Goal: Task Accomplishment & Management: Manage account settings

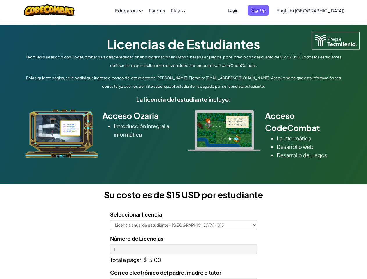
click at [184, 140] on div at bounding box center [224, 131] width 81 height 42
click at [242, 10] on span "Login" at bounding box center [232, 10] width 17 height 11
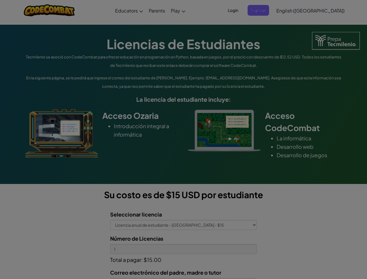
click at [268, 10] on div at bounding box center [183, 139] width 367 height 279
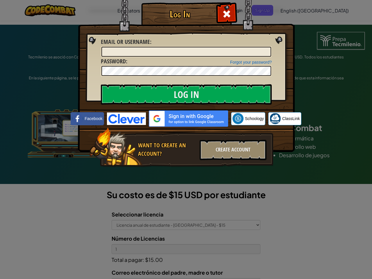
click at [294, 10] on div "Log In Unknown Error Email or Username : Forgot your password? Password : Log I…" at bounding box center [186, 139] width 372 height 279
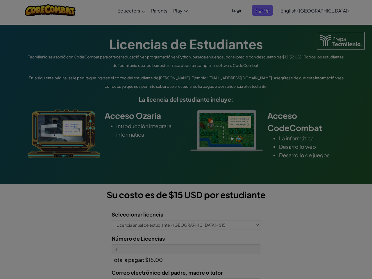
click at [294, 10] on div "Log In Unknown Error Email or Username : Forgot your password? Password : Log I…" at bounding box center [186, 139] width 372 height 279
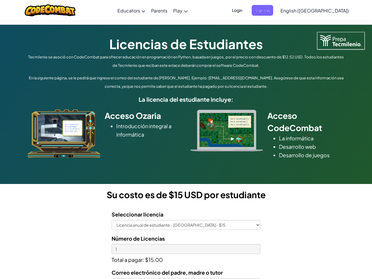
click at [325, 10] on div at bounding box center [186, 139] width 372 height 279
